Goal: Navigation & Orientation: Find specific page/section

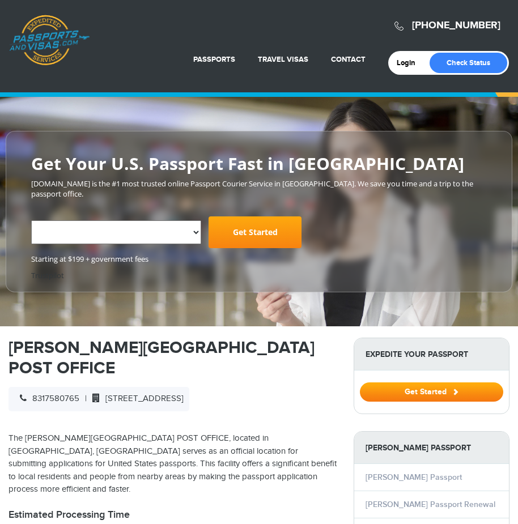
select select "**********"
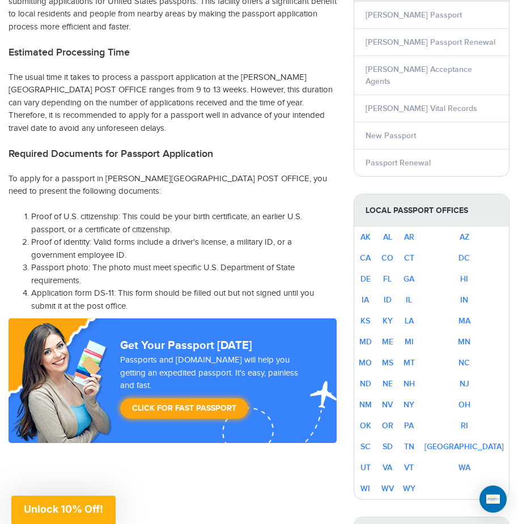
scroll to position [510, 0]
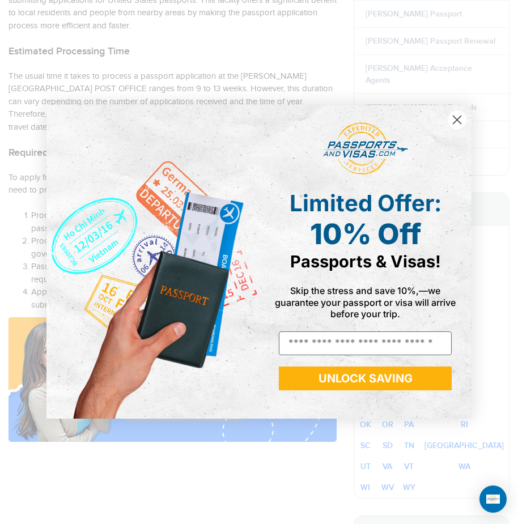
click at [375, 249] on span "10% Off" at bounding box center [365, 234] width 111 height 34
click at [452, 125] on circle "Close dialog" at bounding box center [457, 119] width 19 height 19
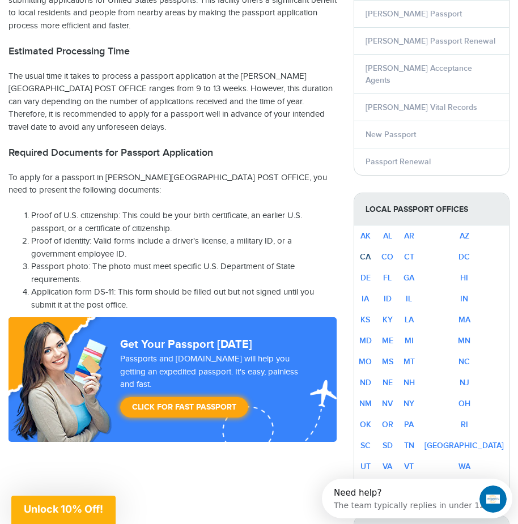
scroll to position [0, 0]
click at [371, 252] on link "CA" at bounding box center [365, 257] width 11 height 10
